Goal: Find specific page/section: Find specific page/section

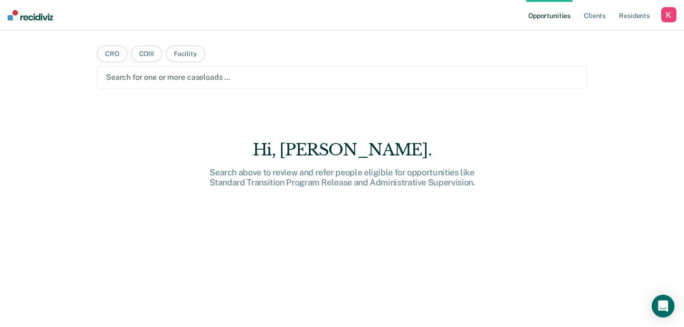
click at [667, 15] on div "button" at bounding box center [669, 14] width 15 height 15
click at [610, 39] on link "Profile" at bounding box center [631, 39] width 77 height 8
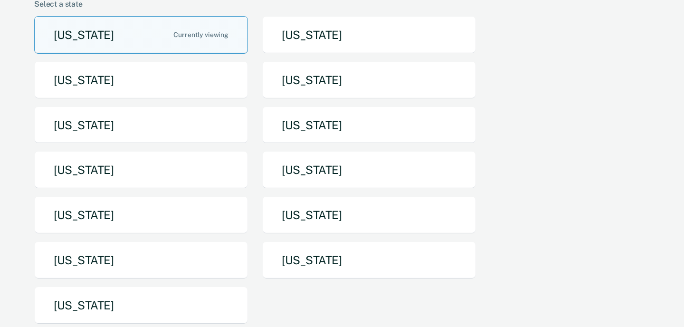
scroll to position [96, 0]
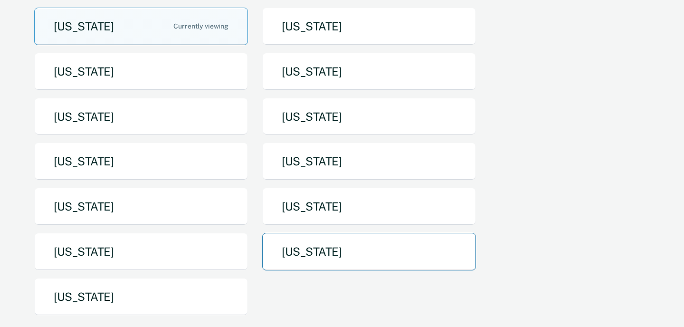
click at [316, 244] on button "[US_STATE]" at bounding box center [369, 252] width 214 height 38
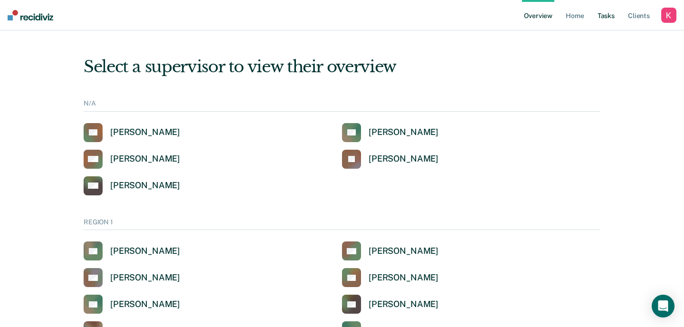
click at [607, 13] on link "Tasks" at bounding box center [606, 15] width 21 height 30
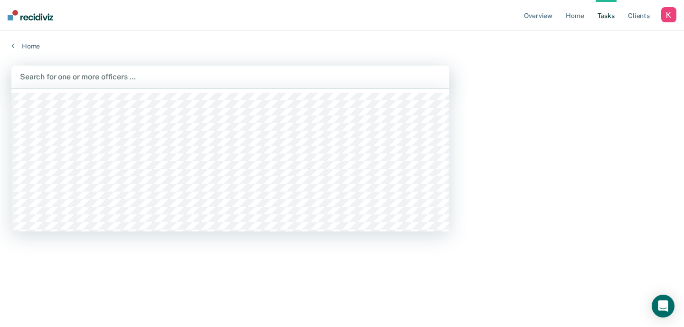
click at [277, 78] on div at bounding box center [230, 76] width 421 height 11
type input "[PERSON_NAME]"
